Goal: Information Seeking & Learning: Learn about a topic

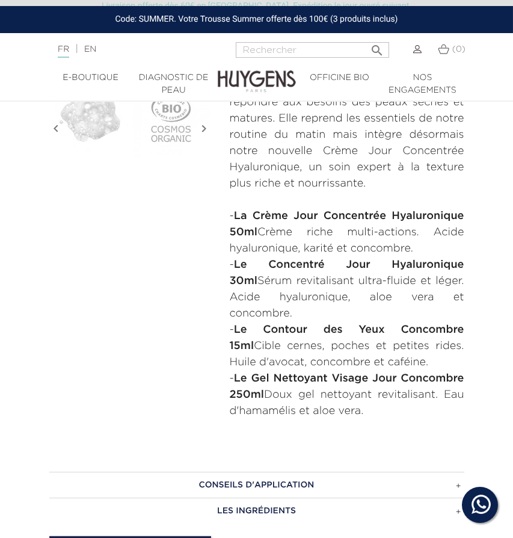
drag, startPoint x: 270, startPoint y: 229, endPoint x: 425, endPoint y: 248, distance: 155.9
click at [425, 248] on p "- La Crème Jour Concentrée Hyaluronique 50ml Crème riche multi-actions. Acide h…" at bounding box center [347, 232] width 235 height 49
copy p "Crème riche multi-actions. Acide hyaluronique, karité et concombre."
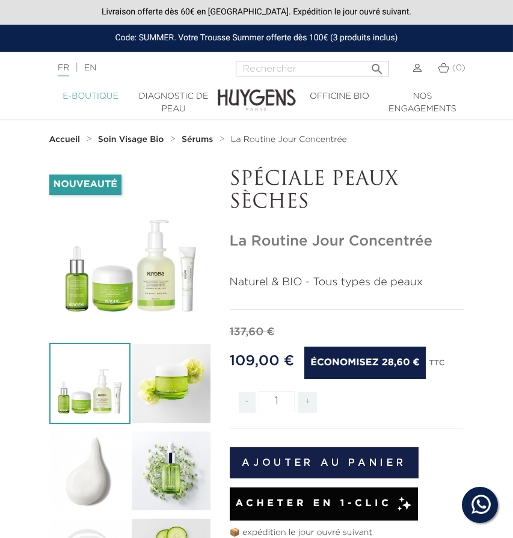
click at [83, 92] on link "  E-Boutique" at bounding box center [90, 96] width 83 height 13
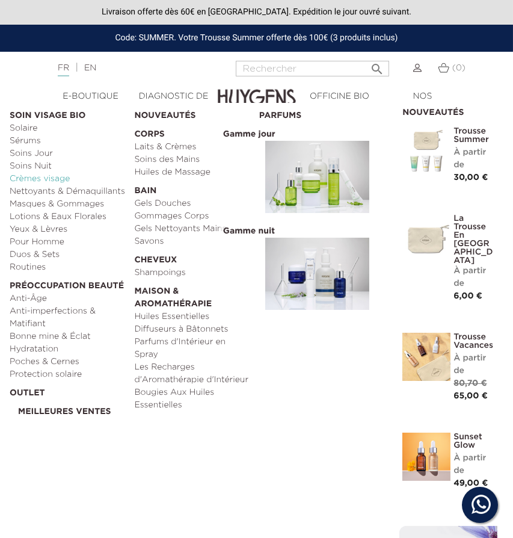
click at [46, 173] on link "Crèmes visage" at bounding box center [68, 179] width 116 height 13
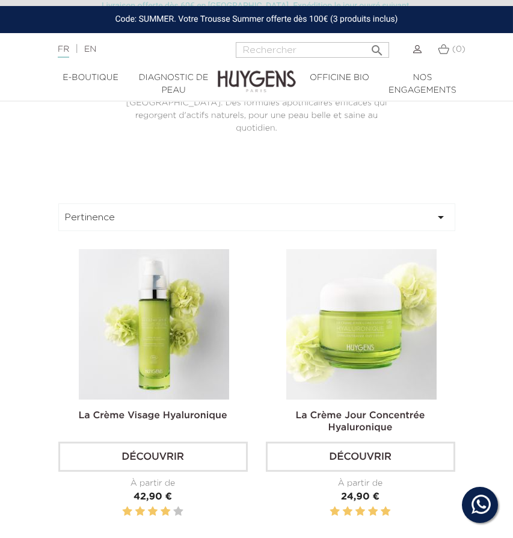
scroll to position [337, 0]
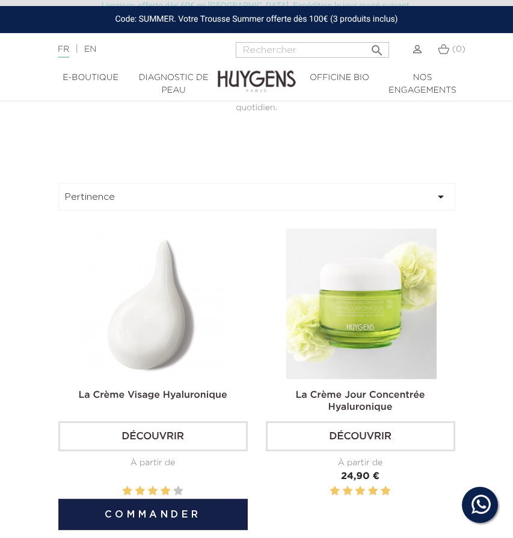
click at [172, 302] on img at bounding box center [154, 304] width 150 height 150
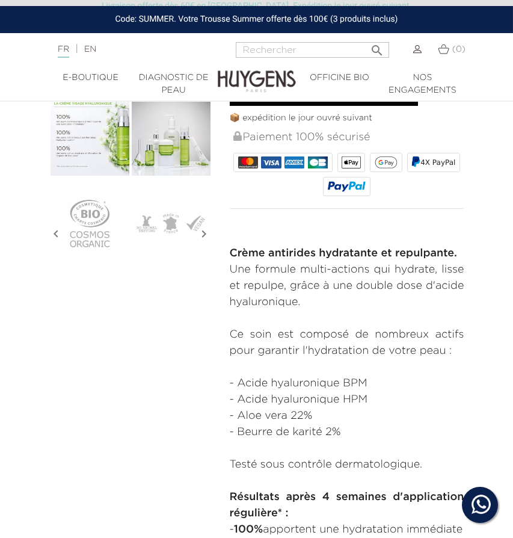
scroll to position [469, 0]
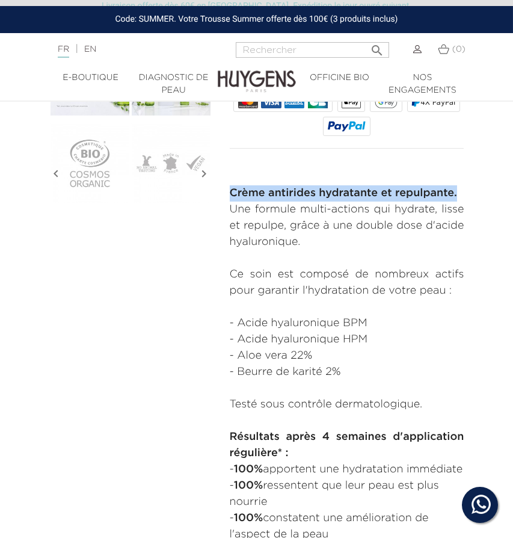
drag, startPoint x: 230, startPoint y: 190, endPoint x: 468, endPoint y: 185, distance: 238.4
click at [468, 185] on div "GEL-CRÈME ANTIRIDES La Crème Visage Hyaluronique" at bounding box center [347, 146] width 253 height 921
copy strong "Crème antirides hydratante et repulpante."
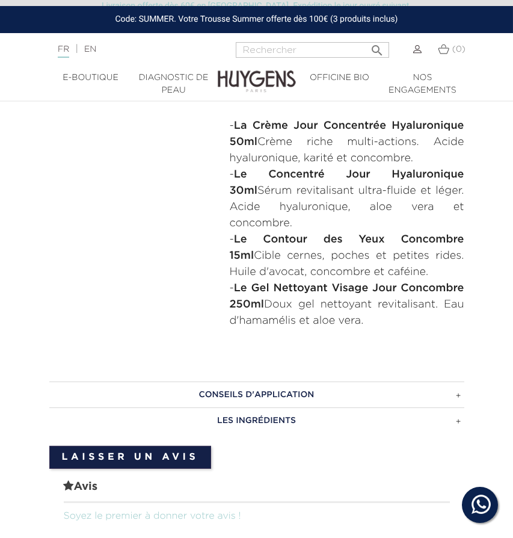
scroll to position [693, 0]
click at [323, 263] on p "- Le Contour des Yeux Concombre 15ml Cible cernes, poches et petites rides. Hui…" at bounding box center [347, 255] width 235 height 49
drag, startPoint x: 309, startPoint y: 261, endPoint x: 279, endPoint y: 256, distance: 29.8
click at [434, 254] on p "- Le Contour des Yeux Concombre 15ml Cible cernes, poches et petites rides. Hui…" at bounding box center [347, 255] width 235 height 49
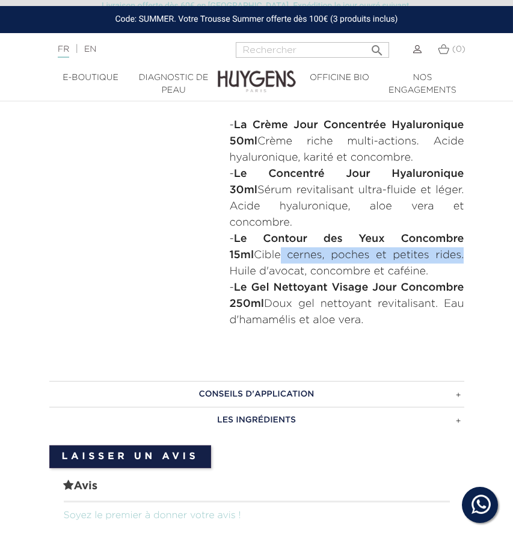
drag, startPoint x: 430, startPoint y: 251, endPoint x: 345, endPoint y: 256, distance: 85.0
click at [252, 255] on p "- Le Contour des Yeux Concombre 15ml Cible cernes, poches et petites rides. Hui…" at bounding box center [347, 255] width 235 height 49
drag, startPoint x: 421, startPoint y: 253, endPoint x: 207, endPoint y: 253, distance: 213.7
copy p "Cible cernes, poches et petites rides."
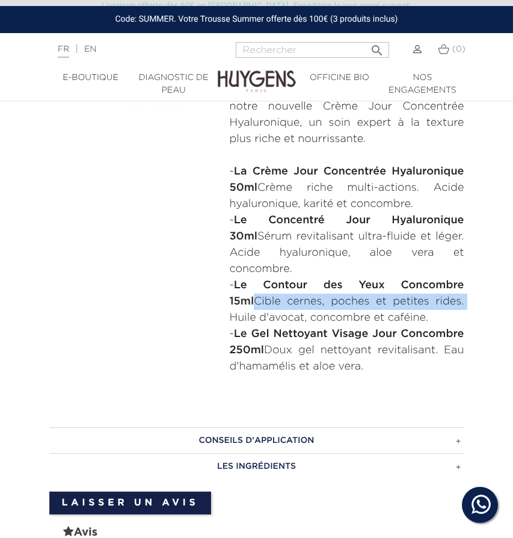
scroll to position [645, 0]
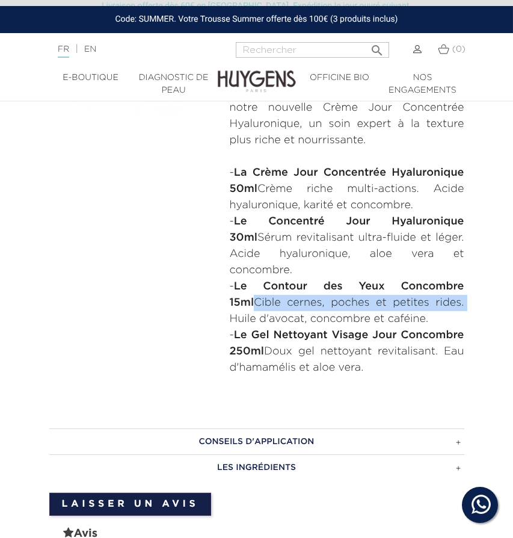
drag, startPoint x: 311, startPoint y: 191, endPoint x: 453, endPoint y: 200, distance: 142.4
click at [453, 200] on p "- La Crème Jour Concentrée Hyaluronique 50ml Crème riche multi-actions. Acide h…" at bounding box center [347, 189] width 235 height 49
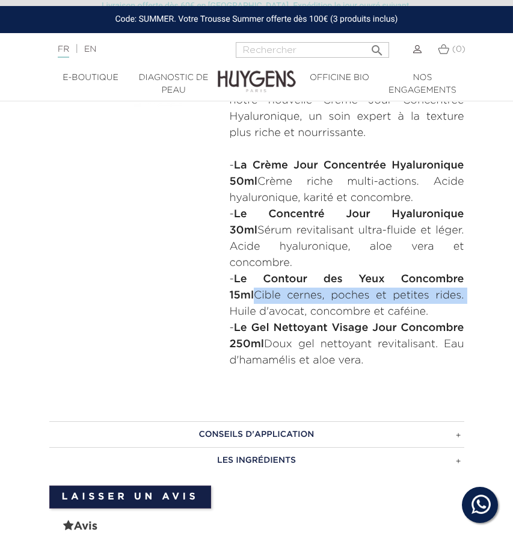
copy p "Crème riche multi-actions. Acide hyaluronique, karité et concombre."
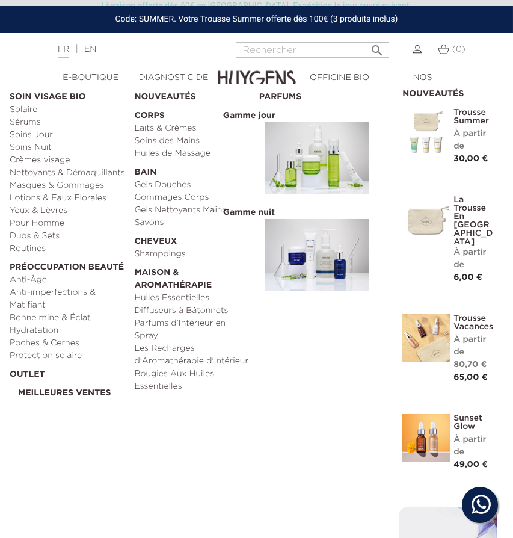
click at [304, 140] on img at bounding box center [317, 158] width 104 height 72
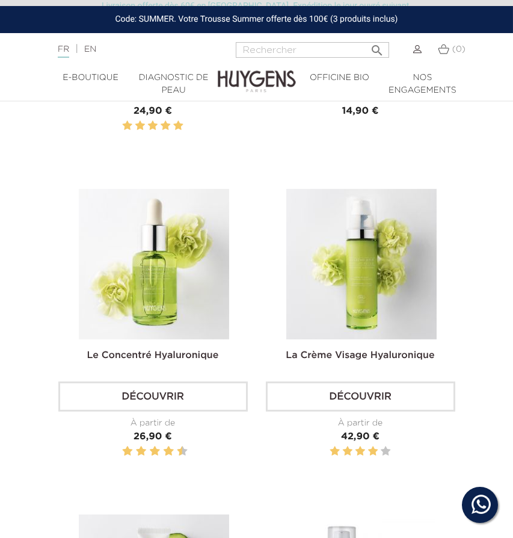
scroll to position [1042, 0]
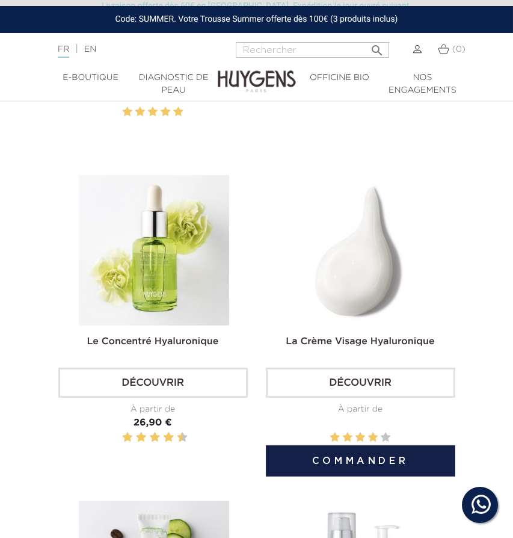
click at [382, 238] on img at bounding box center [361, 250] width 150 height 150
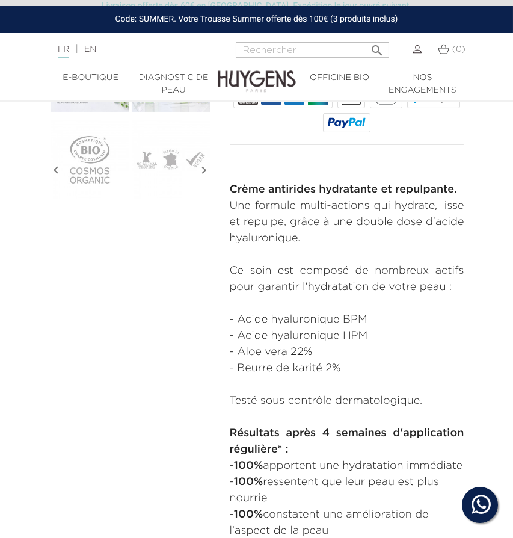
scroll to position [473, 0]
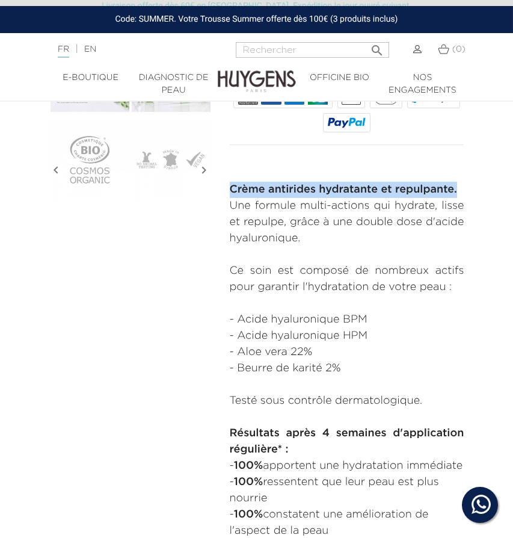
drag, startPoint x: 229, startPoint y: 182, endPoint x: 462, endPoint y: 182, distance: 232.9
click at [462, 182] on p "Crème antirides hydratante et repulpante. Une formule multi-actions qui hydrate…" at bounding box center [347, 247] width 235 height 130
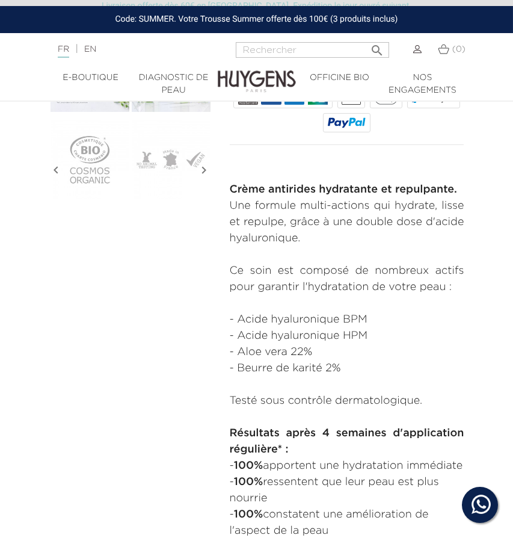
click at [397, 206] on p "Crème antirides hydratante et repulpante. Une formule multi-actions qui hydrate…" at bounding box center [347, 247] width 235 height 130
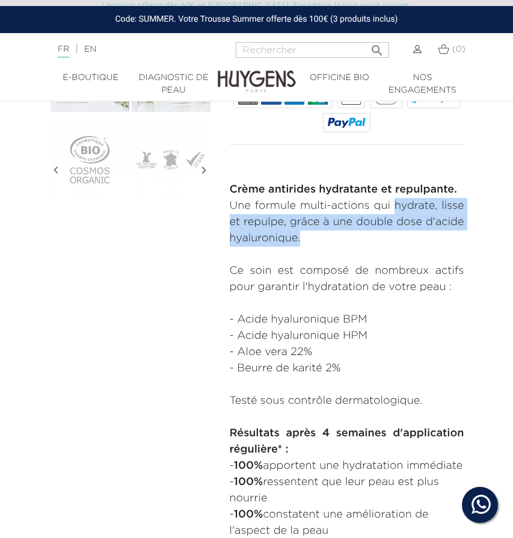
drag, startPoint x: 395, startPoint y: 202, endPoint x: 440, endPoint y: 232, distance: 54.2
click at [439, 232] on p "Crème antirides hydratante et repulpante. Une formule multi-actions qui hydrate…" at bounding box center [347, 247] width 235 height 130
copy p "hydrate, lisse et repulpe, grâce à une double dose d'acide hyaluronique."
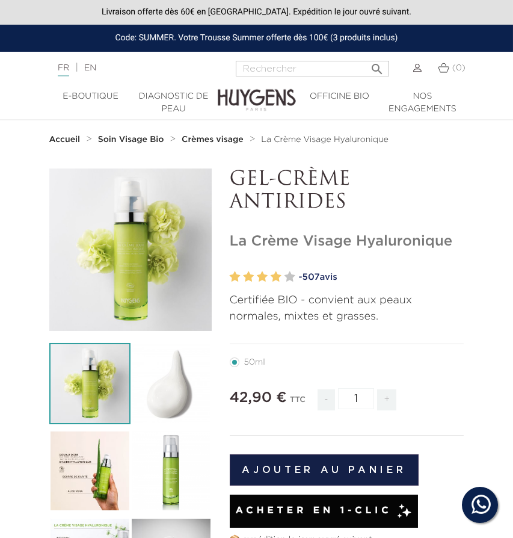
scroll to position [0, 0]
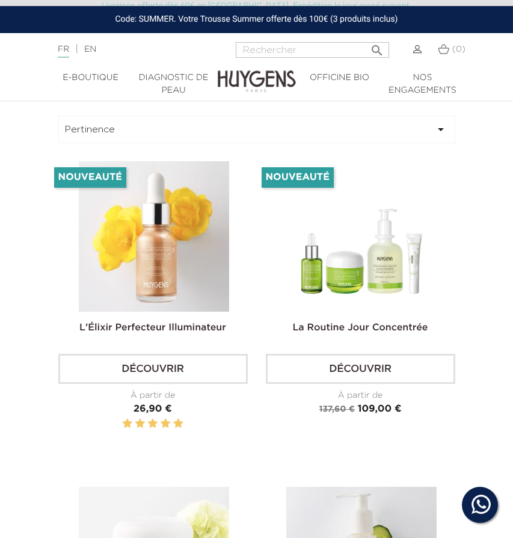
scroll to position [434, 0]
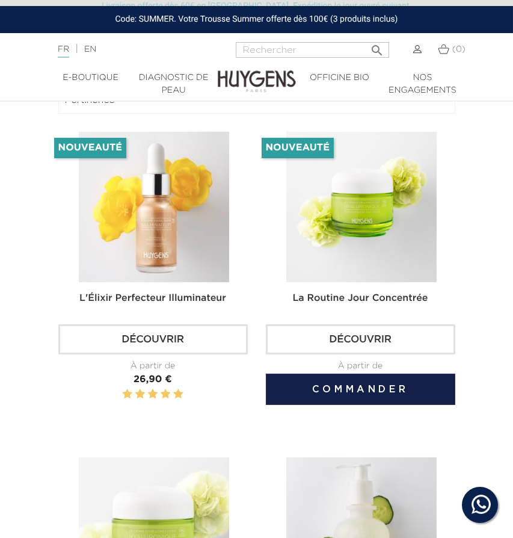
click at [406, 209] on img at bounding box center [361, 207] width 150 height 150
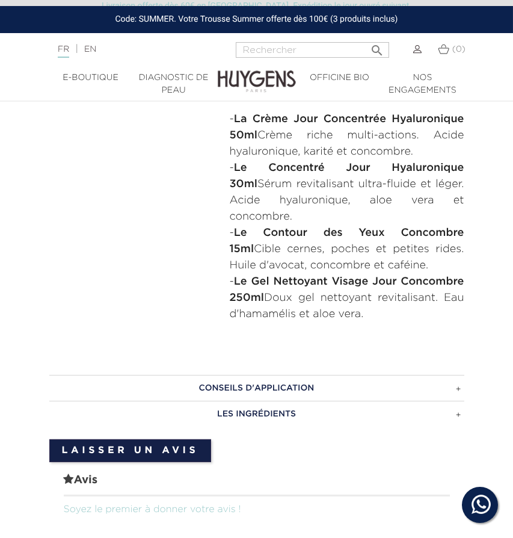
scroll to position [667, 0]
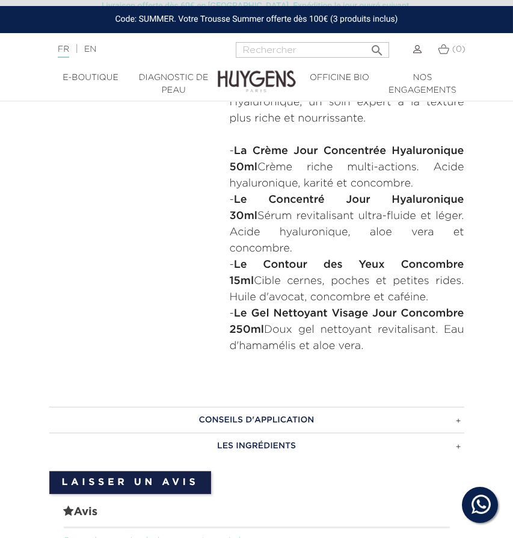
drag, startPoint x: 374, startPoint y: 286, endPoint x: 399, endPoint y: 289, distance: 24.9
click at [374, 286] on p "- Le Contour des Yeux Concombre 15ml Cible cernes, poches et petites rides. Hui…" at bounding box center [347, 281] width 235 height 49
drag, startPoint x: 309, startPoint y: 288, endPoint x: 208, endPoint y: 274, distance: 102.1
copy p "Cible cernes, poches et petites rides. Huile d'avocat, concombre et caféine."
